Goal: Transaction & Acquisition: Purchase product/service

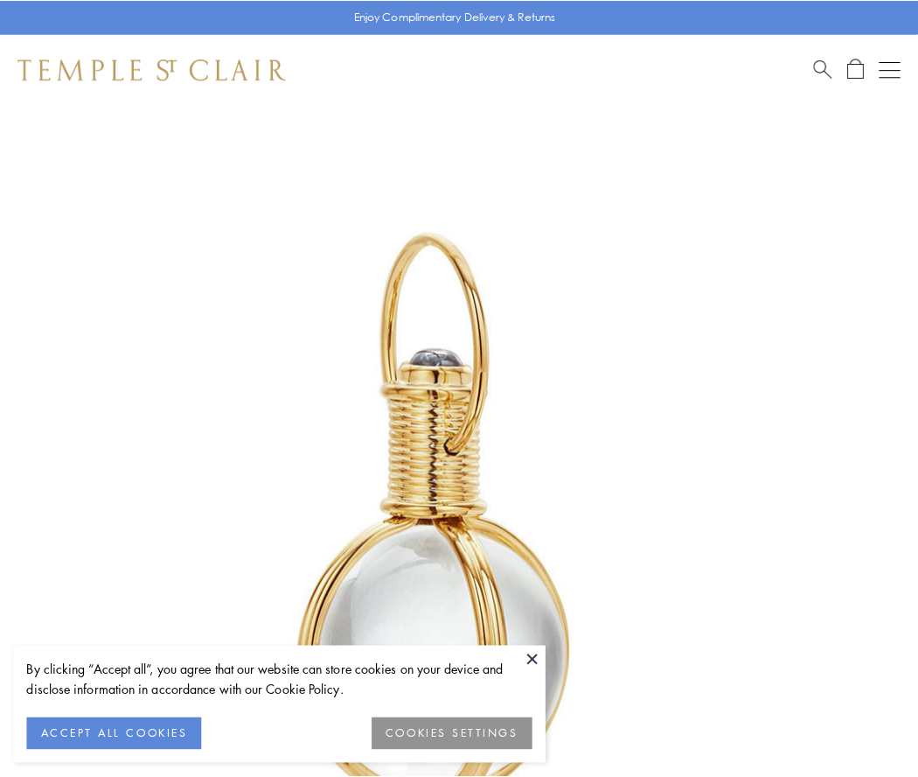
scroll to position [457, 0]
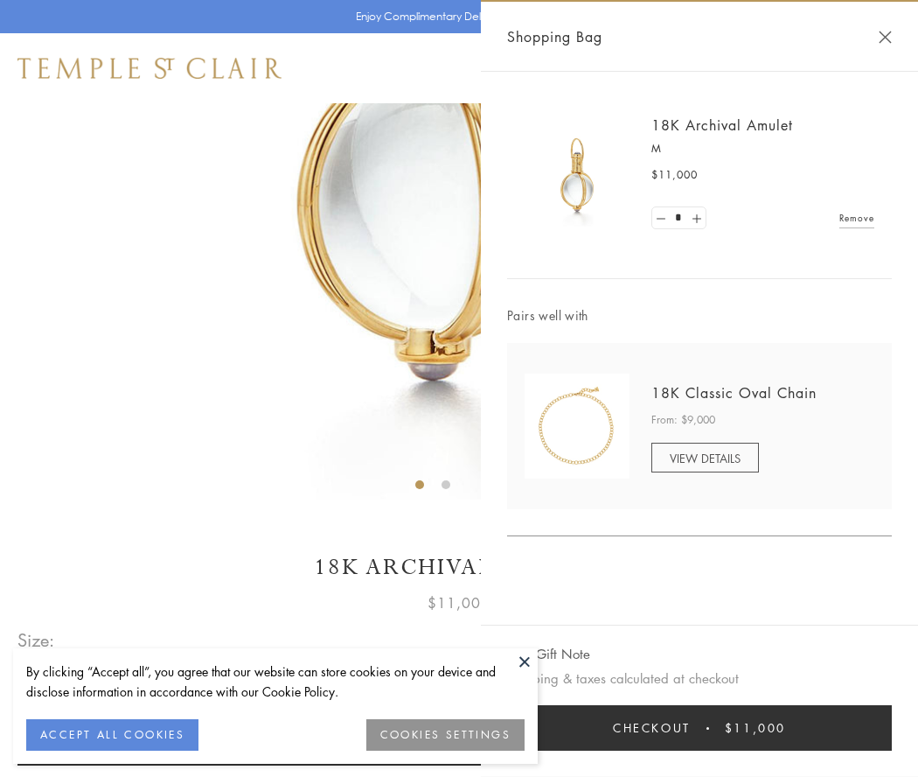
click at [700, 728] on button "Checkout $11,000" at bounding box center [699, 727] width 385 height 45
